Goal: Check status: Check status

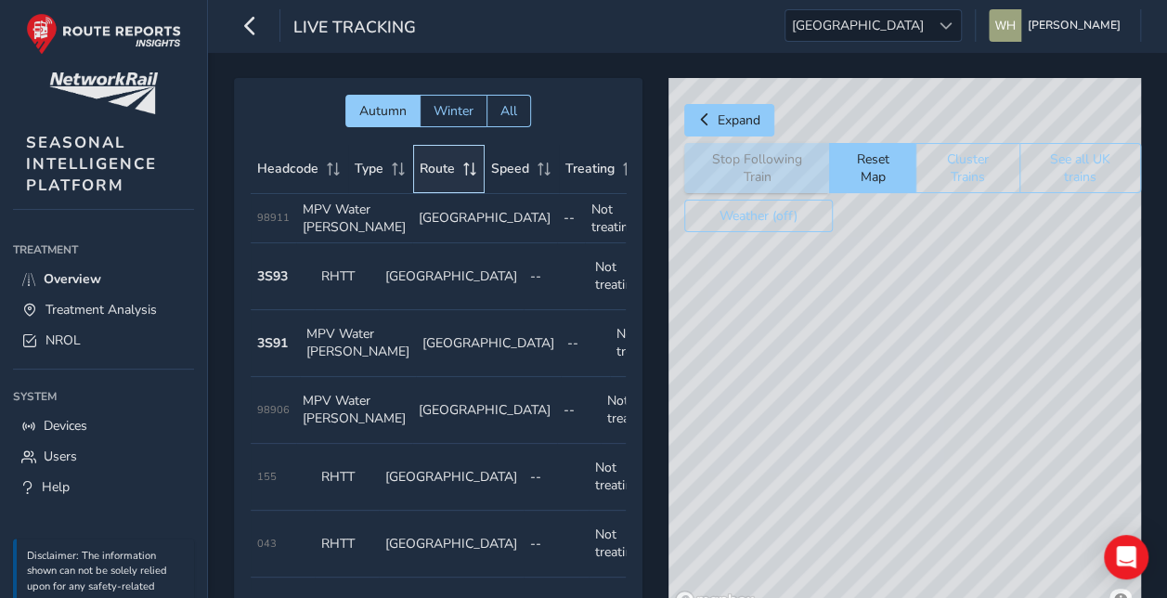
click at [449, 167] on span "Route" at bounding box center [437, 169] width 35 height 18
drag, startPoint x: 990, startPoint y: 485, endPoint x: 882, endPoint y: 301, distance: 213.1
click at [869, 237] on div "© Mapbox © OpenStreetMap Improve this map" at bounding box center [904, 347] width 473 height 538
drag, startPoint x: 945, startPoint y: 318, endPoint x: 958, endPoint y: 448, distance: 131.6
click at [958, 448] on div "© Mapbox © OpenStreetMap Improve this map" at bounding box center [904, 347] width 473 height 538
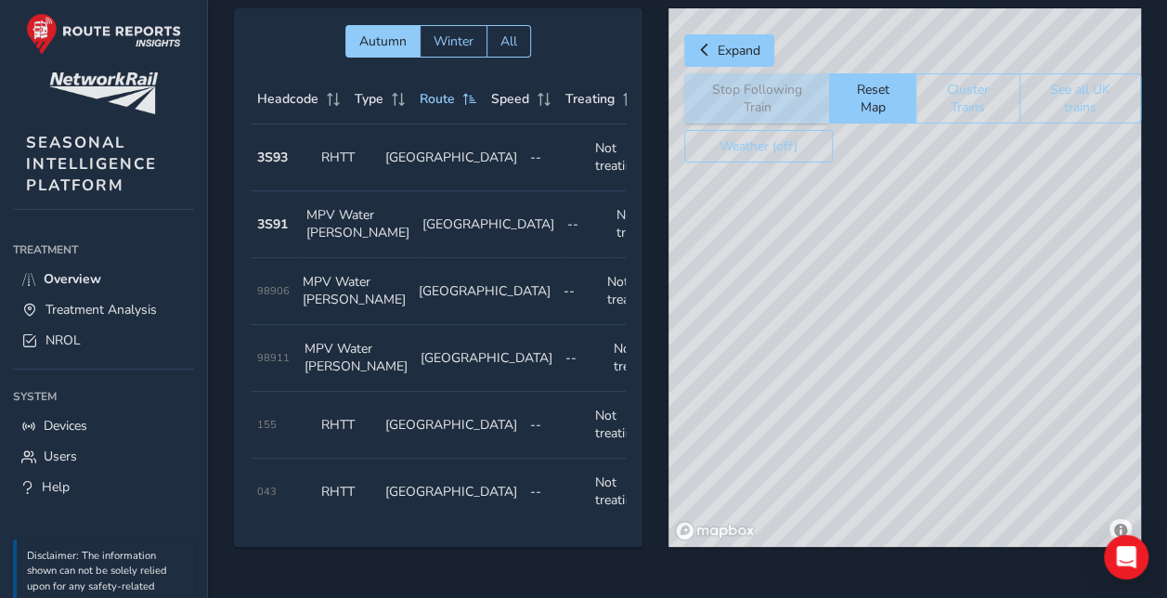
drag, startPoint x: 886, startPoint y: 310, endPoint x: 846, endPoint y: 394, distance: 92.6
click at [846, 394] on div "© Mapbox © OpenStreetMap Improve this map" at bounding box center [904, 277] width 473 height 538
drag, startPoint x: 990, startPoint y: 370, endPoint x: 799, endPoint y: 431, distance: 200.0
click at [799, 431] on div "© Mapbox © OpenStreetMap Improve this map" at bounding box center [904, 277] width 473 height 538
drag, startPoint x: 1005, startPoint y: 345, endPoint x: 771, endPoint y: 254, distance: 251.0
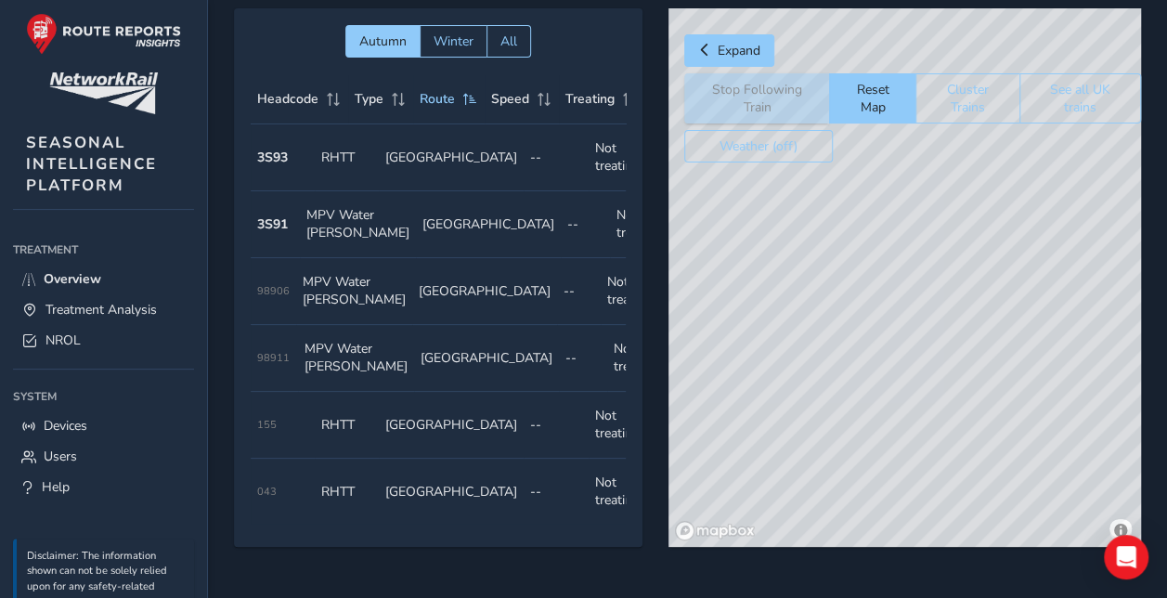
click at [770, 258] on div "© Mapbox © OpenStreetMap Improve this map" at bounding box center [904, 277] width 473 height 538
drag, startPoint x: 1004, startPoint y: 462, endPoint x: 940, endPoint y: 215, distance: 255.1
click at [947, 243] on div "© Mapbox © OpenStreetMap Improve this map" at bounding box center [904, 277] width 473 height 538
drag, startPoint x: 1025, startPoint y: 384, endPoint x: 778, endPoint y: 271, distance: 271.7
click at [778, 271] on div "© Mapbox © OpenStreetMap Improve this map" at bounding box center [904, 277] width 473 height 538
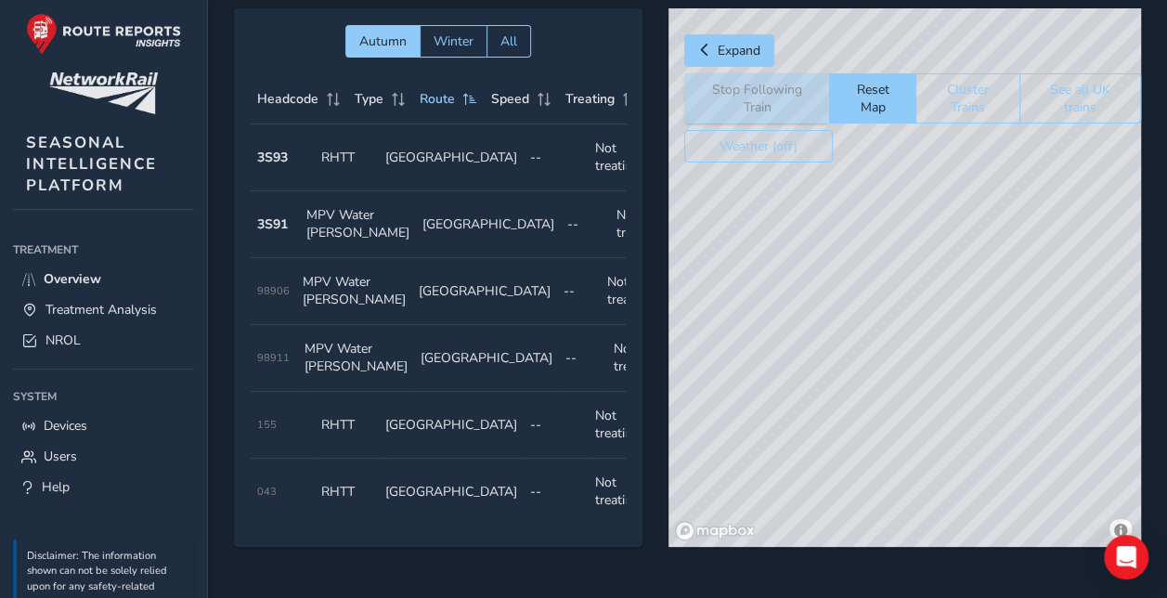
drag, startPoint x: 936, startPoint y: 330, endPoint x: 739, endPoint y: 156, distance: 262.5
click at [739, 156] on div "Expand Stop Following Train Reset Map Cluster Trains See all UK trains Weather …" at bounding box center [904, 277] width 473 height 538
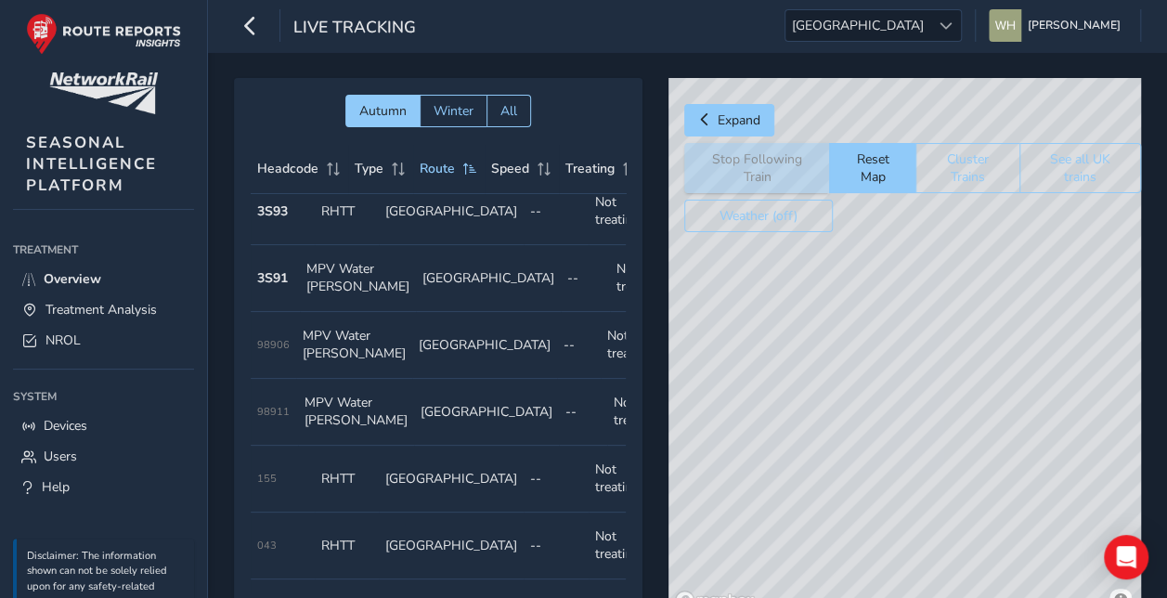
scroll to position [20, 0]
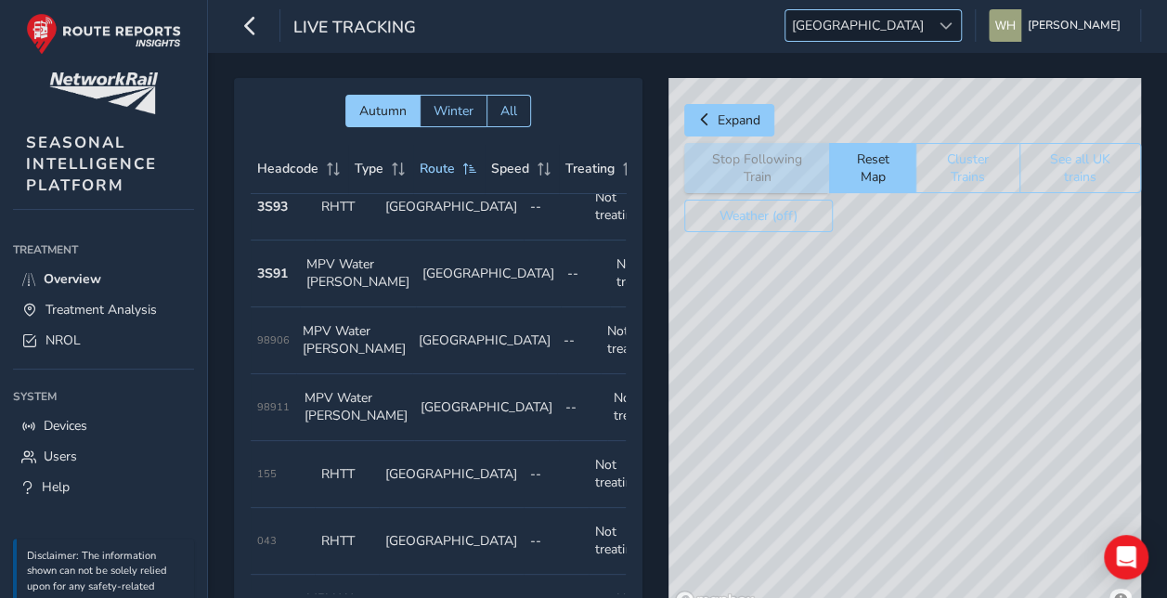
click at [953, 20] on span at bounding box center [946, 25] width 13 height 13
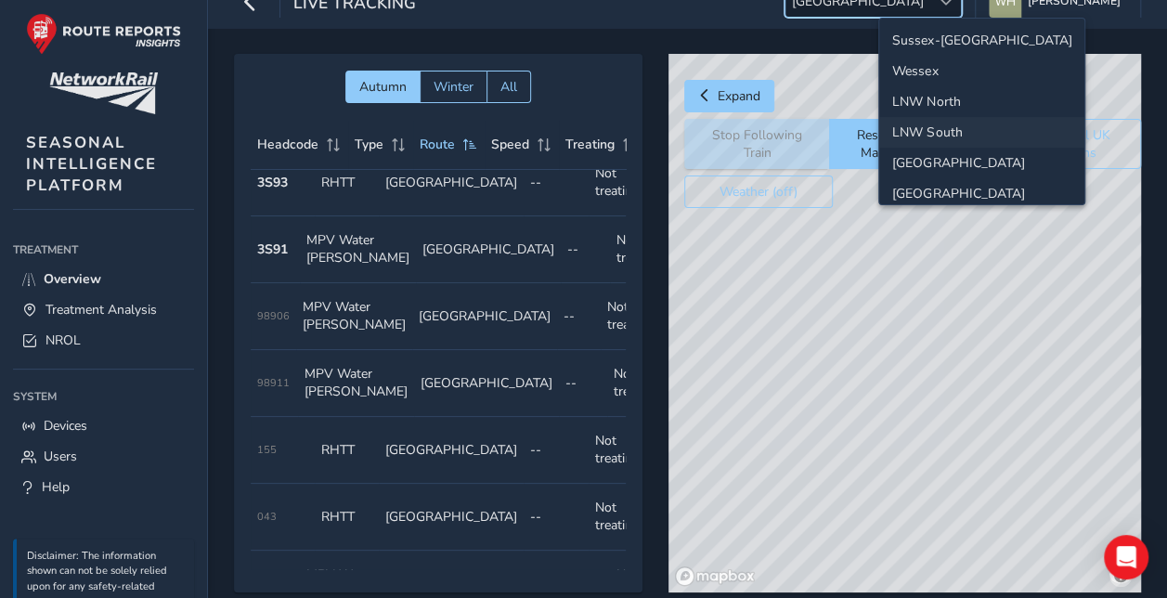
scroll to position [0, 0]
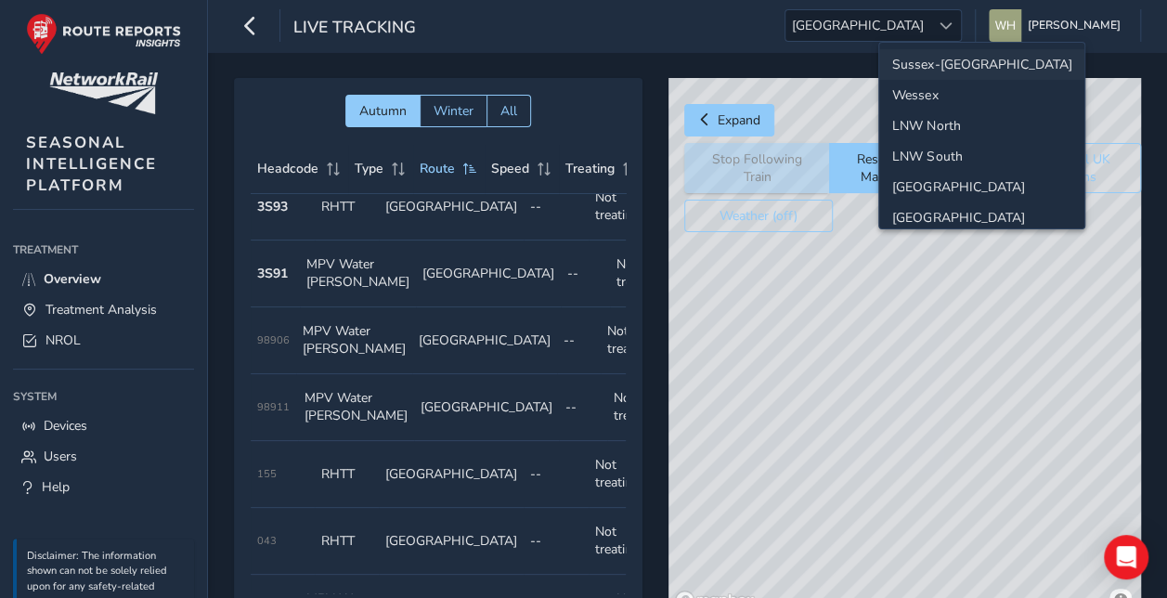
click at [958, 56] on li "Sussex-[GEOGRAPHIC_DATA]" at bounding box center [981, 64] width 205 height 31
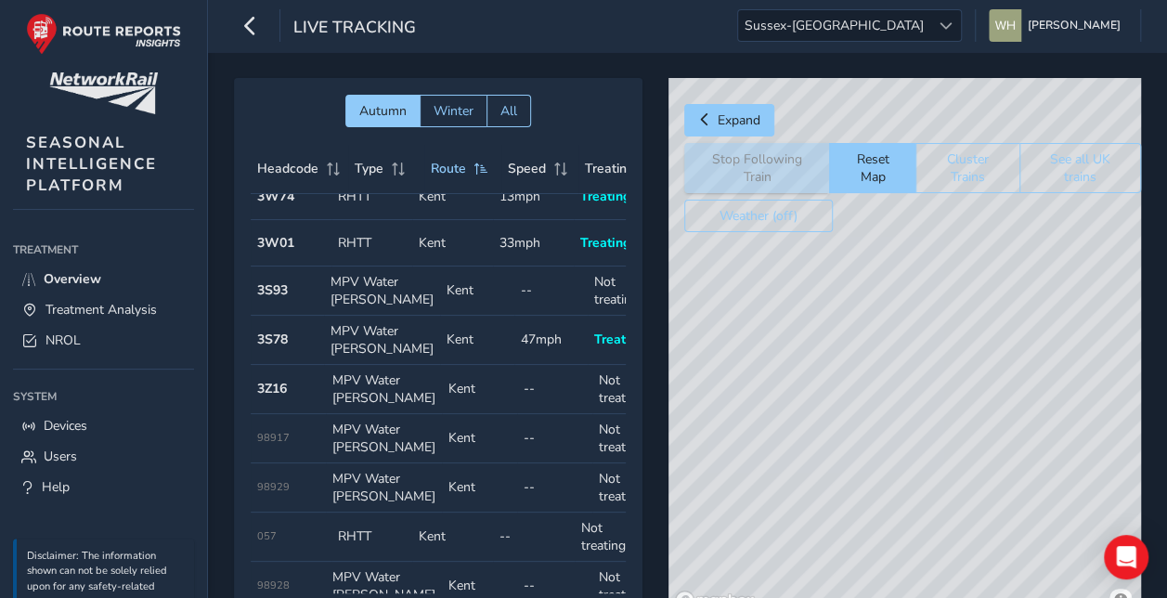
click at [470, 362] on td "Route [GEOGRAPHIC_DATA]" at bounding box center [477, 340] width 74 height 49
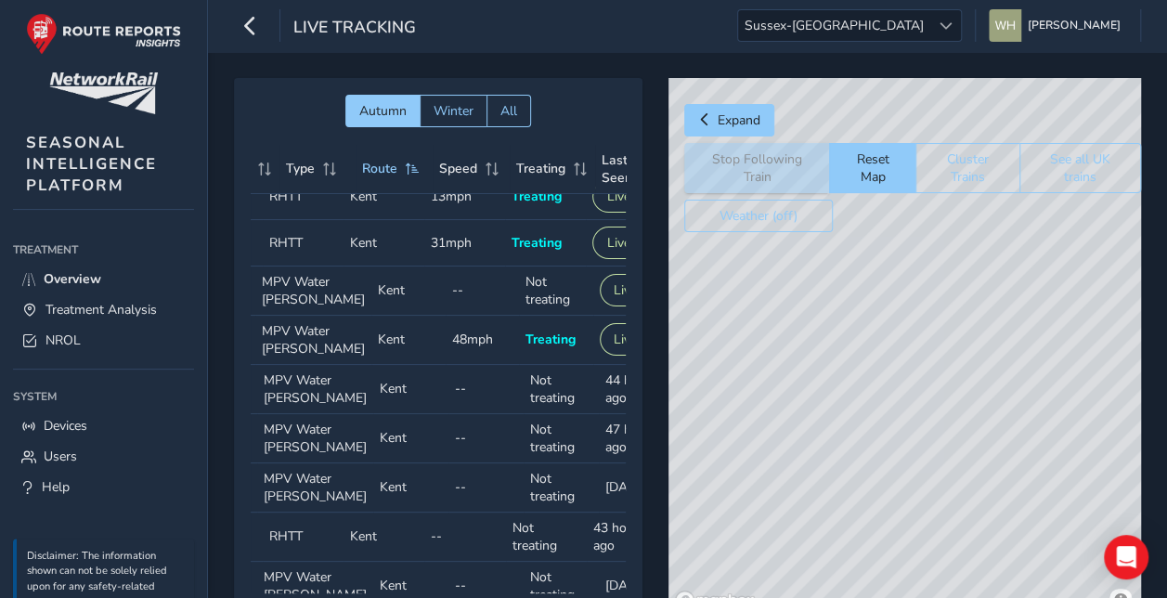
scroll to position [20, 171]
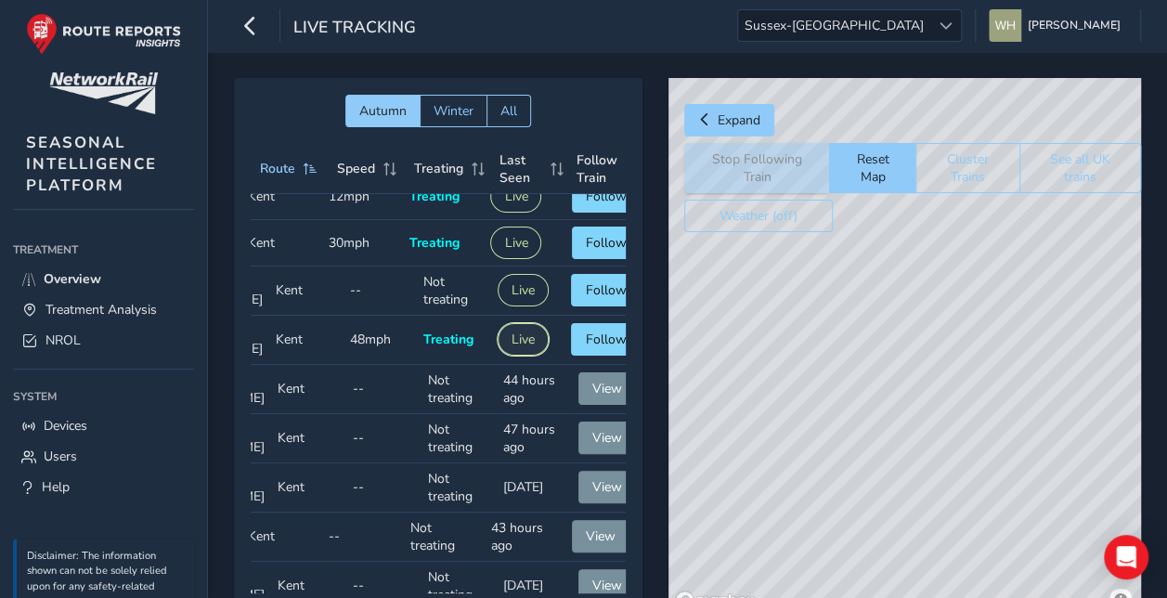
click at [498, 353] on button "Live" at bounding box center [523, 339] width 51 height 32
click at [585, 348] on span "Follow" at bounding box center [605, 340] width 41 height 18
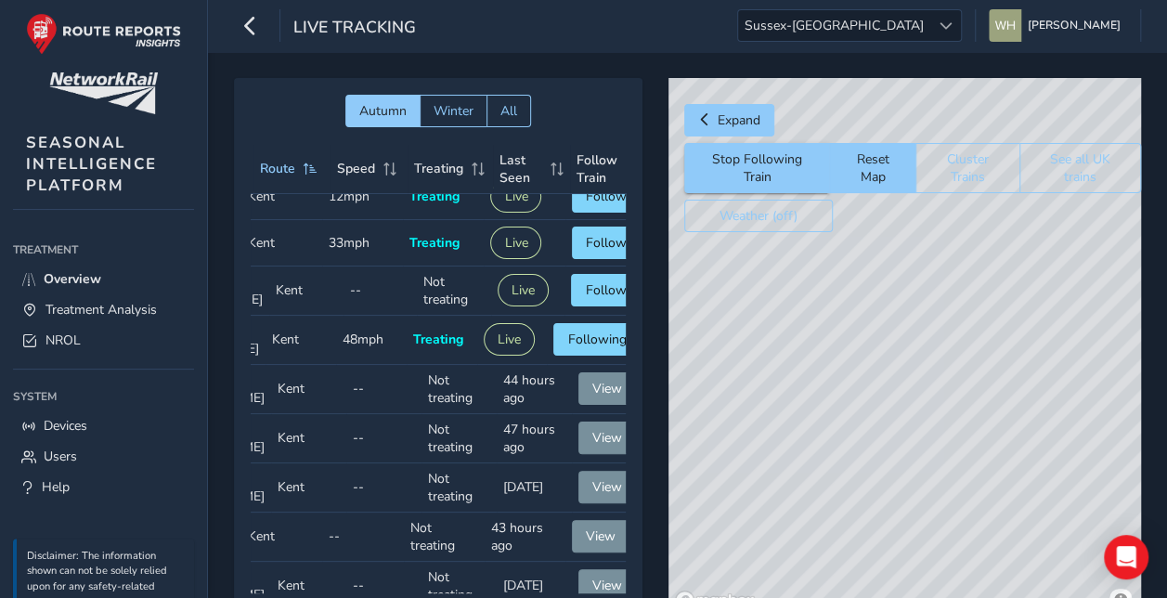
click at [987, 357] on div "© Mapbox © OpenStreetMap Improve this map © Maxar" at bounding box center [904, 347] width 473 height 538
